Goal: Transaction & Acquisition: Purchase product/service

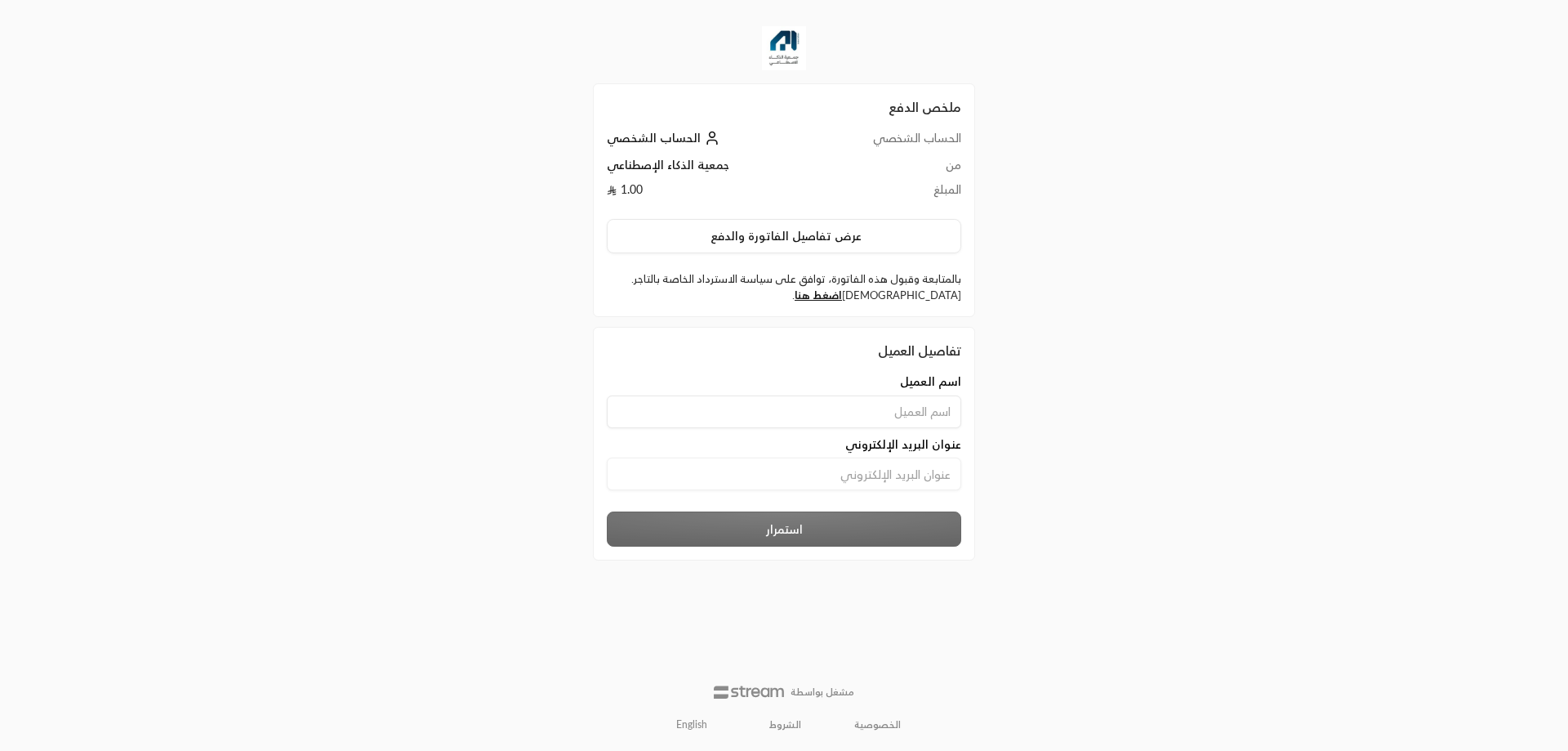
click at [830, 411] on input at bounding box center [784, 411] width 355 height 33
type input "ahmedelmallah"
click at [815, 483] on input at bounding box center [784, 474] width 355 height 33
type input "[EMAIL_ADDRESS][DOMAIN_NAME]"
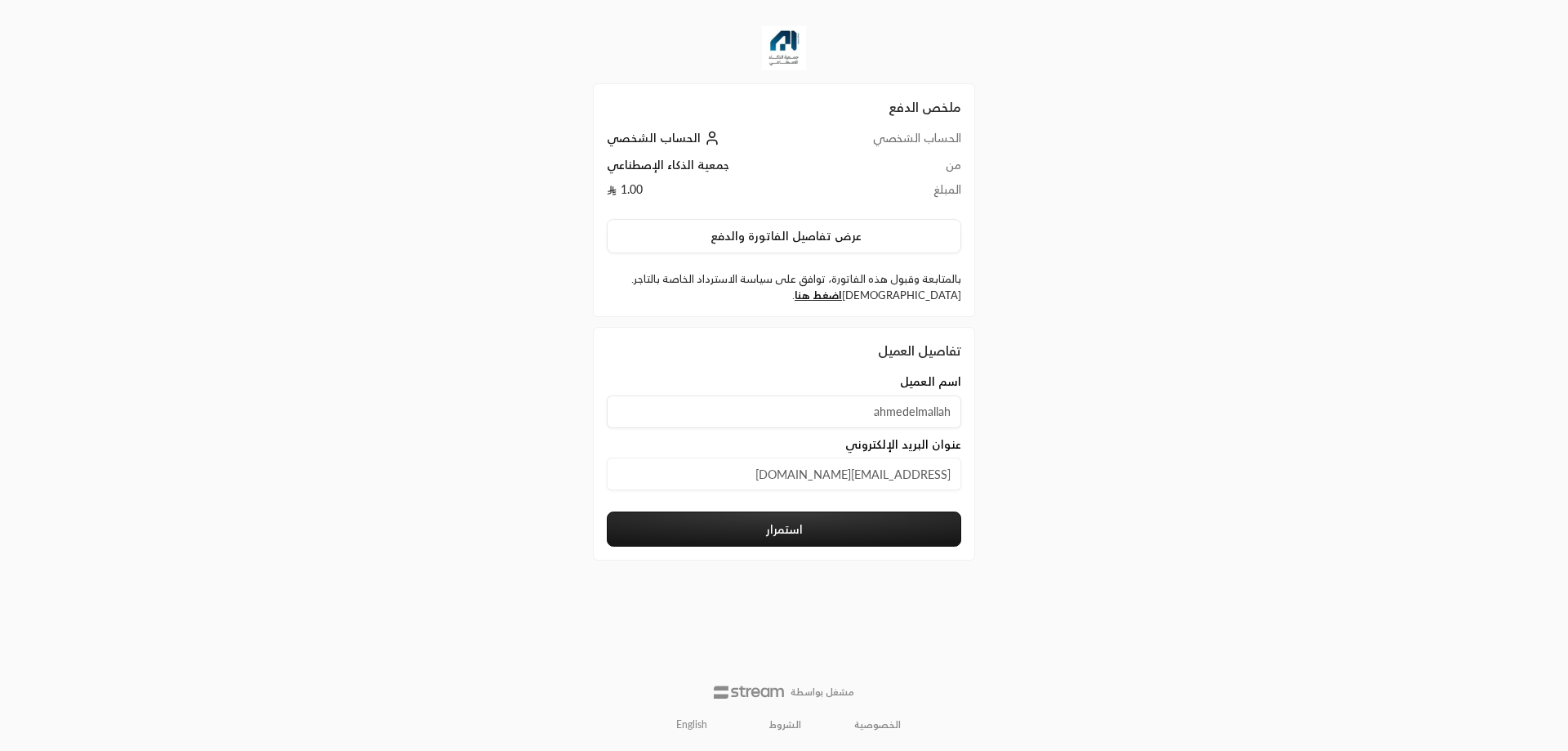
click at [788, 526] on button "استمرار" at bounding box center [784, 529] width 355 height 36
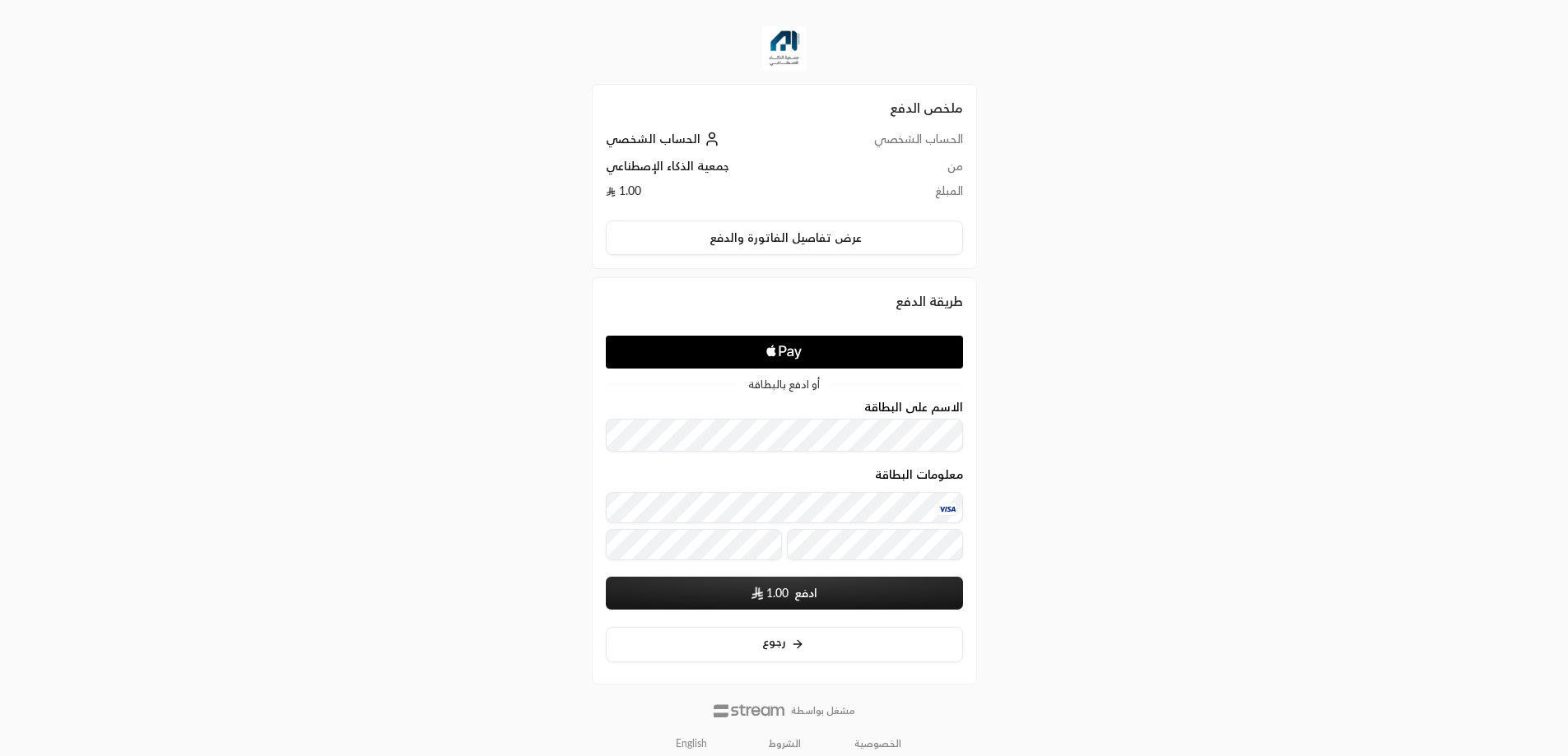
click at [816, 600] on button "ادفع 1.00" at bounding box center [784, 593] width 357 height 33
